Goal: Task Accomplishment & Management: Manage account settings

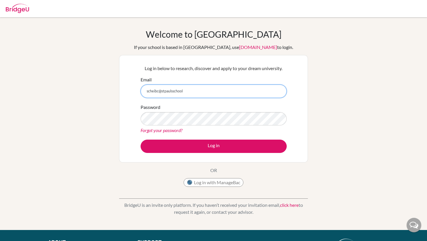
click at [206, 89] on input "scheibc@stpaulsschool" at bounding box center [213, 91] width 146 height 13
type input "[EMAIL_ADDRESS][DOMAIN_NAME]"
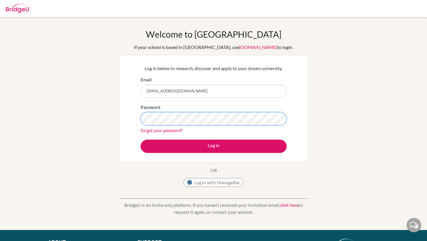
click at [140, 140] on button "Log in" at bounding box center [213, 146] width 146 height 13
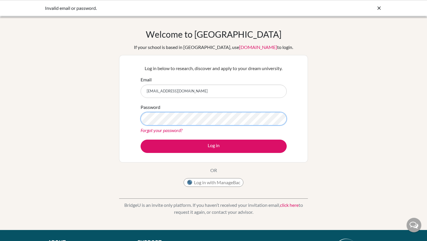
click at [140, 140] on button "Log in" at bounding box center [213, 146] width 146 height 13
